Goal: Information Seeking & Learning: Learn about a topic

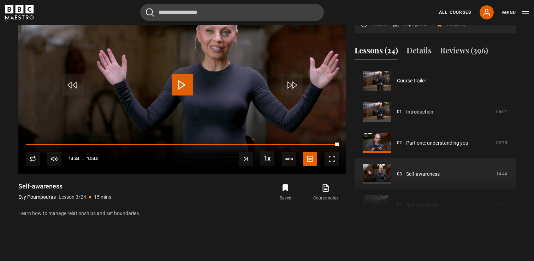
scroll to position [62, 0]
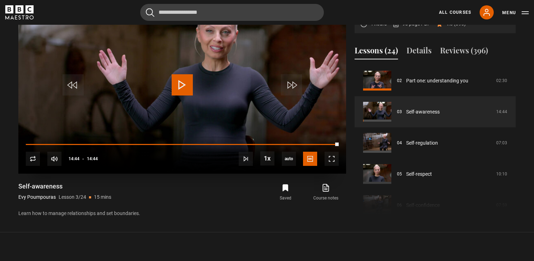
click at [183, 83] on span "Video Player" at bounding box center [182, 84] width 21 height 21
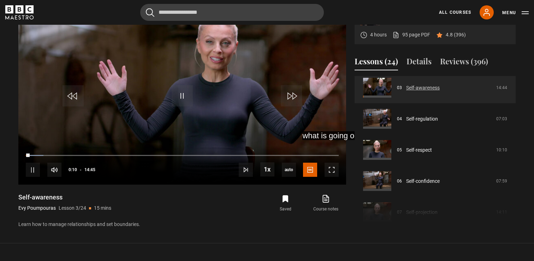
scroll to position [98, 0]
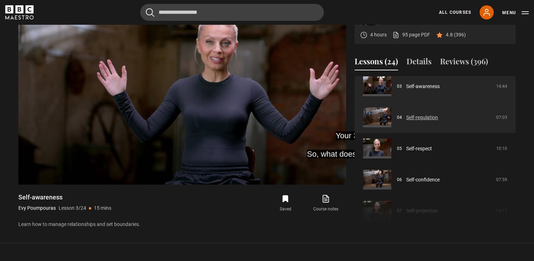
click at [415, 117] on link "Self-regulation" at bounding box center [422, 117] width 32 height 7
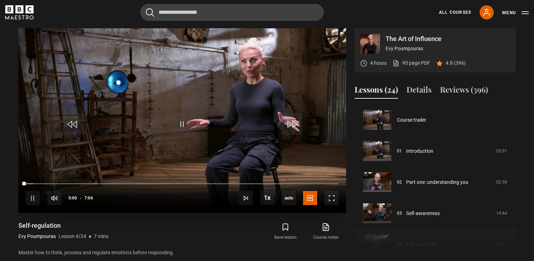
scroll to position [93, 0]
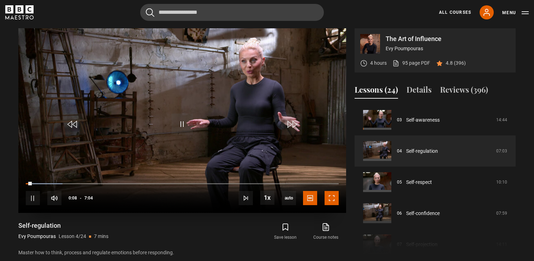
click at [333, 198] on span "Video Player" at bounding box center [331, 198] width 14 height 14
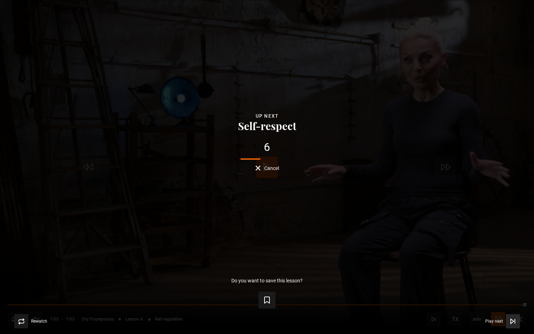
click at [492, 260] on span "Play next" at bounding box center [494, 321] width 18 height 4
click at [514, 260] on icon "Video Player" at bounding box center [512, 320] width 7 height 7
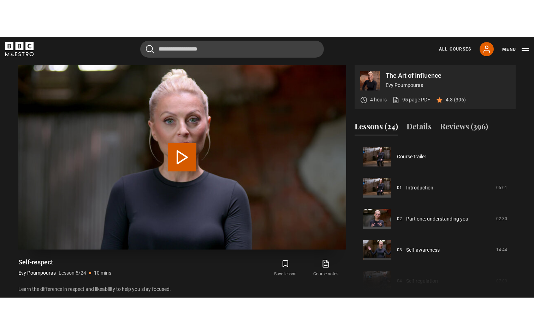
scroll to position [124, 0]
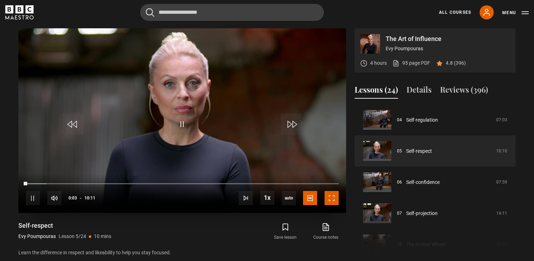
click at [334, 197] on span "Video Player" at bounding box center [331, 198] width 14 height 14
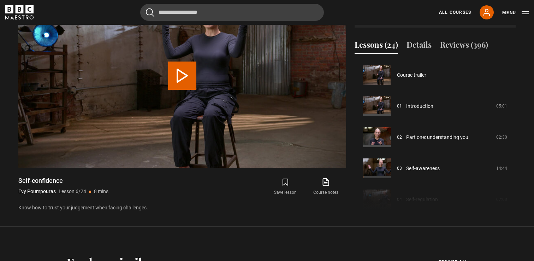
scroll to position [155, 0]
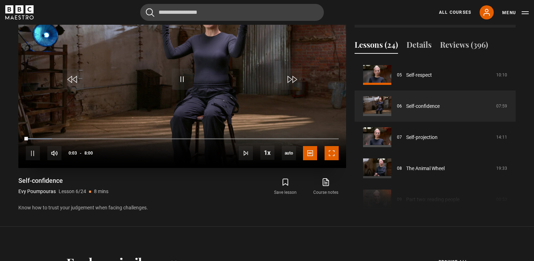
click at [334, 154] on span "Video Player" at bounding box center [331, 153] width 14 height 14
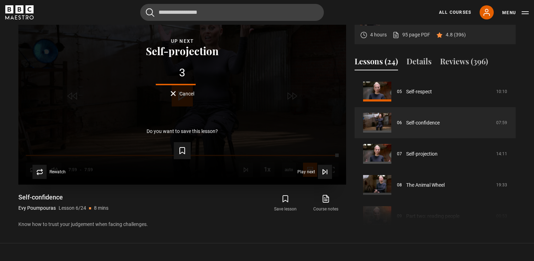
click at [175, 92] on button "Cancel" at bounding box center [183, 93] width 24 height 5
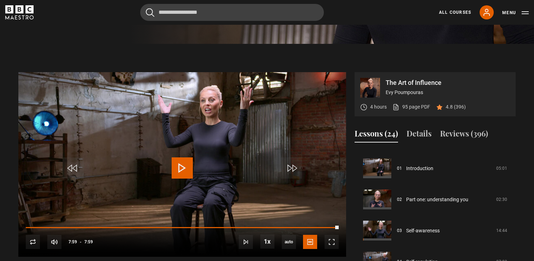
scroll to position [244, 0]
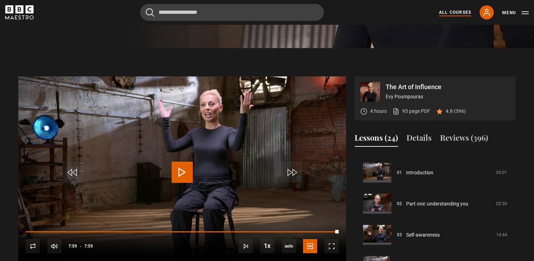
click at [444, 14] on link "All Courses" at bounding box center [455, 12] width 32 height 6
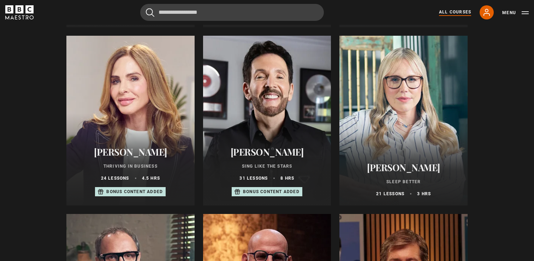
scroll to position [433, 0]
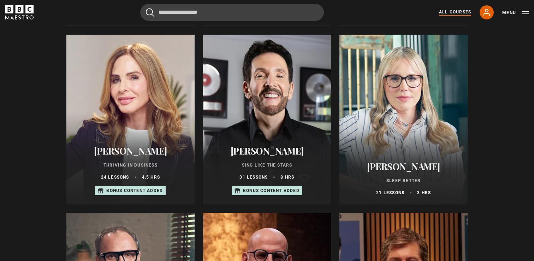
click at [174, 136] on div at bounding box center [130, 119] width 128 height 169
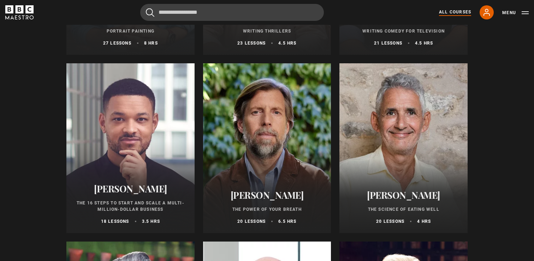
scroll to position [766, 0]
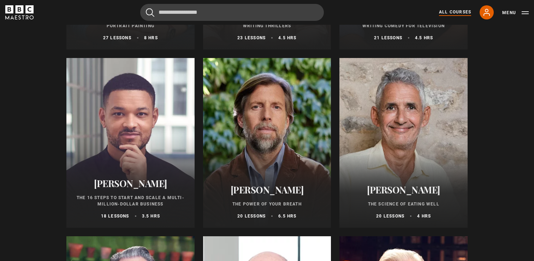
click at [178, 126] on div at bounding box center [130, 142] width 128 height 169
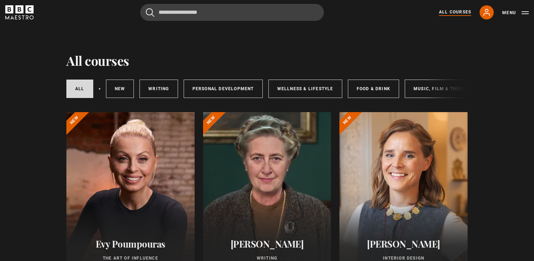
click at [112, 163] on div at bounding box center [130, 196] width 128 height 169
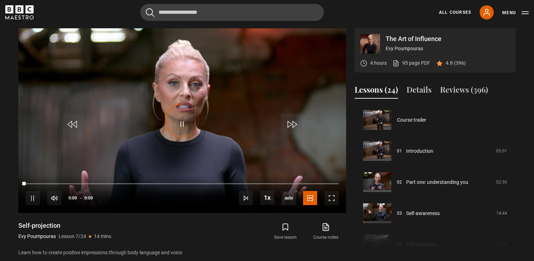
scroll to position [186, 0]
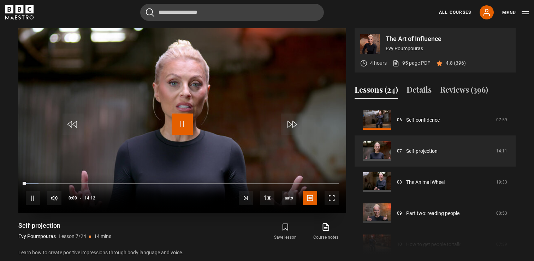
click at [182, 121] on span "Video Player" at bounding box center [182, 123] width 21 height 21
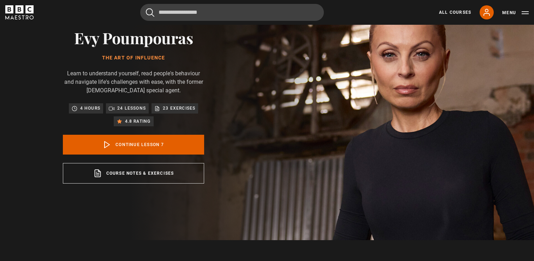
scroll to position [50, 0]
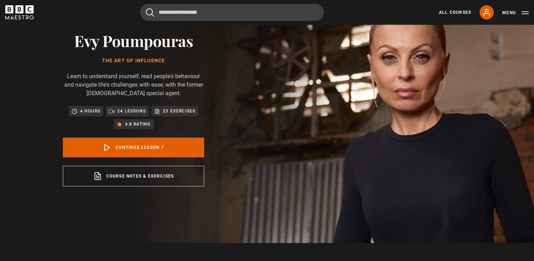
click at [182, 110] on p "23 exercises" at bounding box center [179, 110] width 32 height 7
click at [161, 109] on div "23 exercises" at bounding box center [174, 110] width 41 height 7
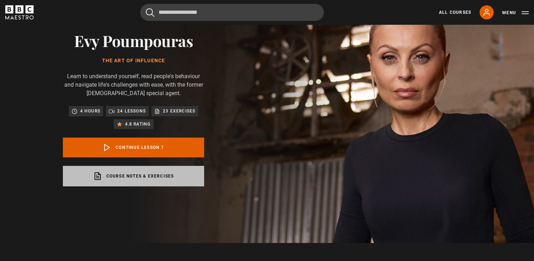
click at [165, 177] on link "Course notes & exercises opens in a new tab" at bounding box center [133, 176] width 141 height 20
